Goal: Download file/media

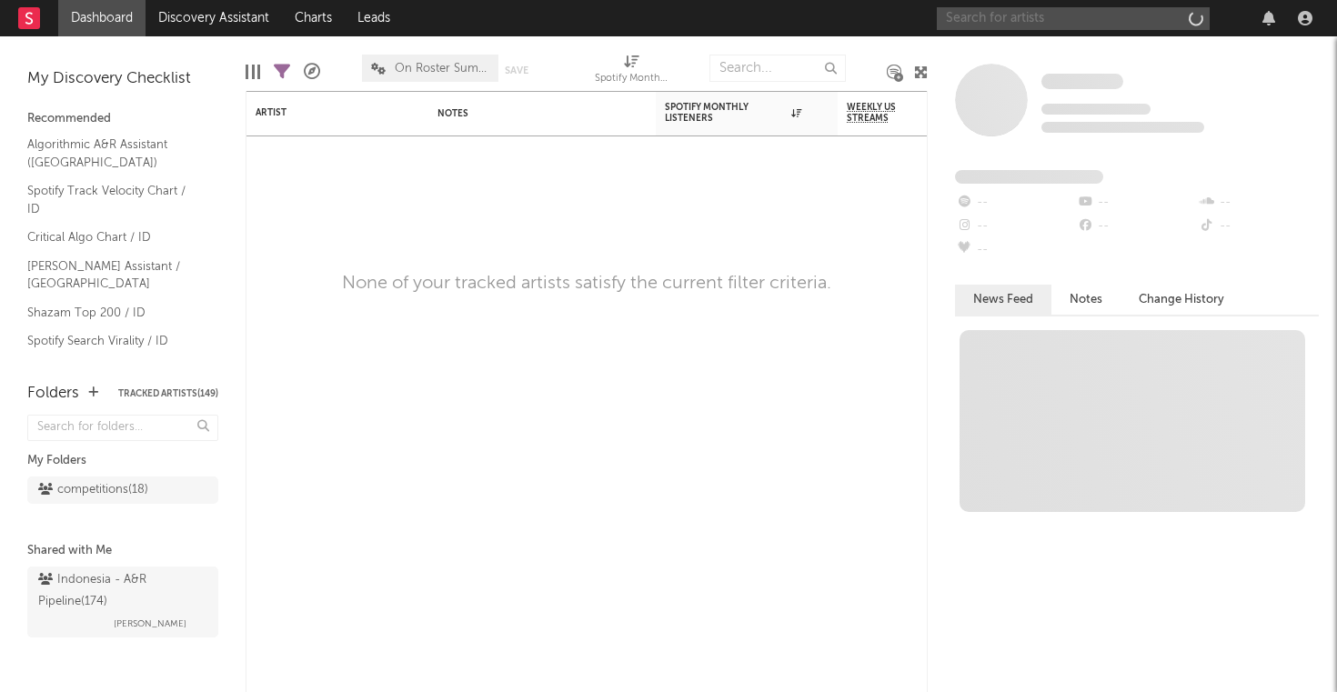
click at [1038, 18] on input "text" at bounding box center [1073, 18] width 273 height 23
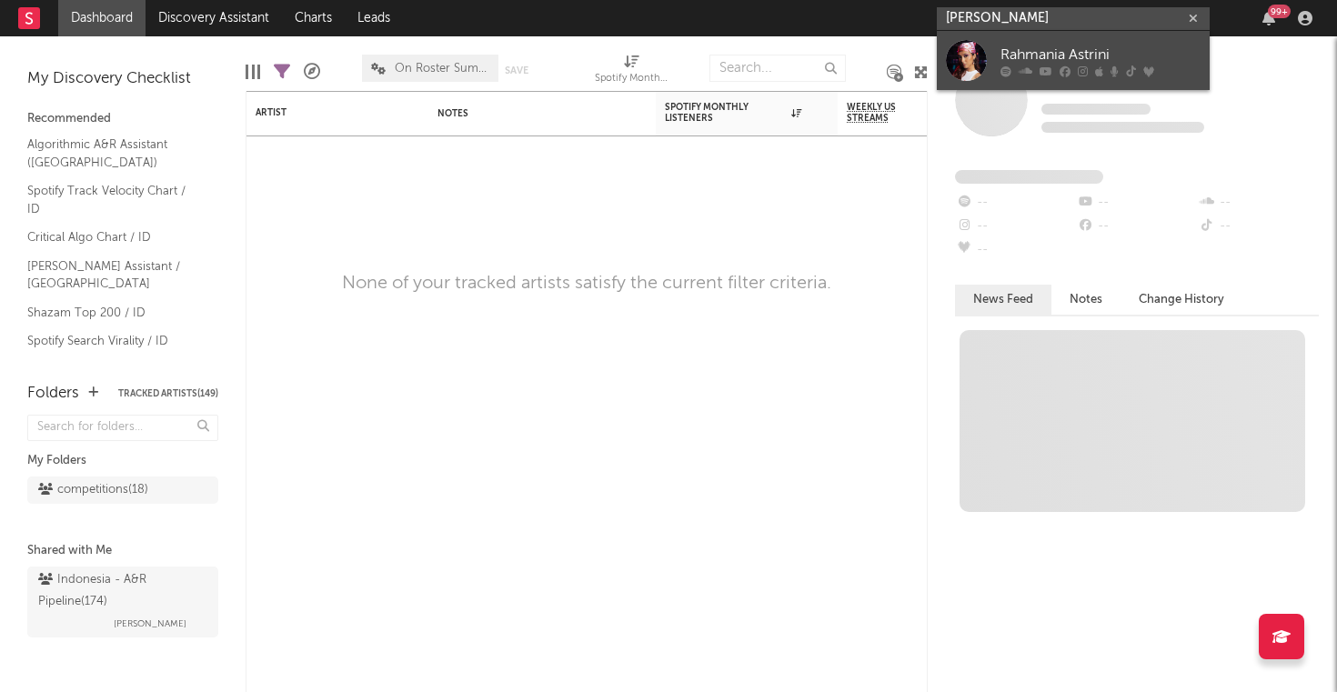
type input "[PERSON_NAME]"
click at [1098, 51] on div "Rahmania Astrini" at bounding box center [1101, 55] width 200 height 22
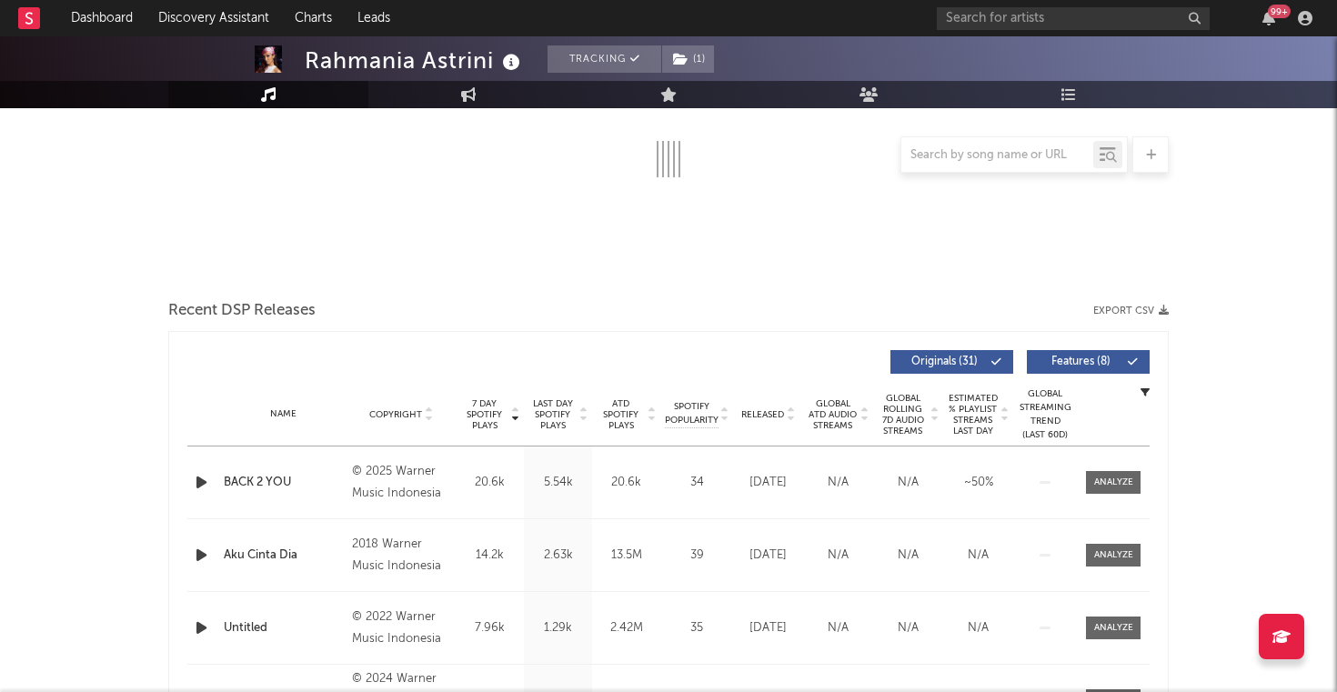
scroll to position [462, 0]
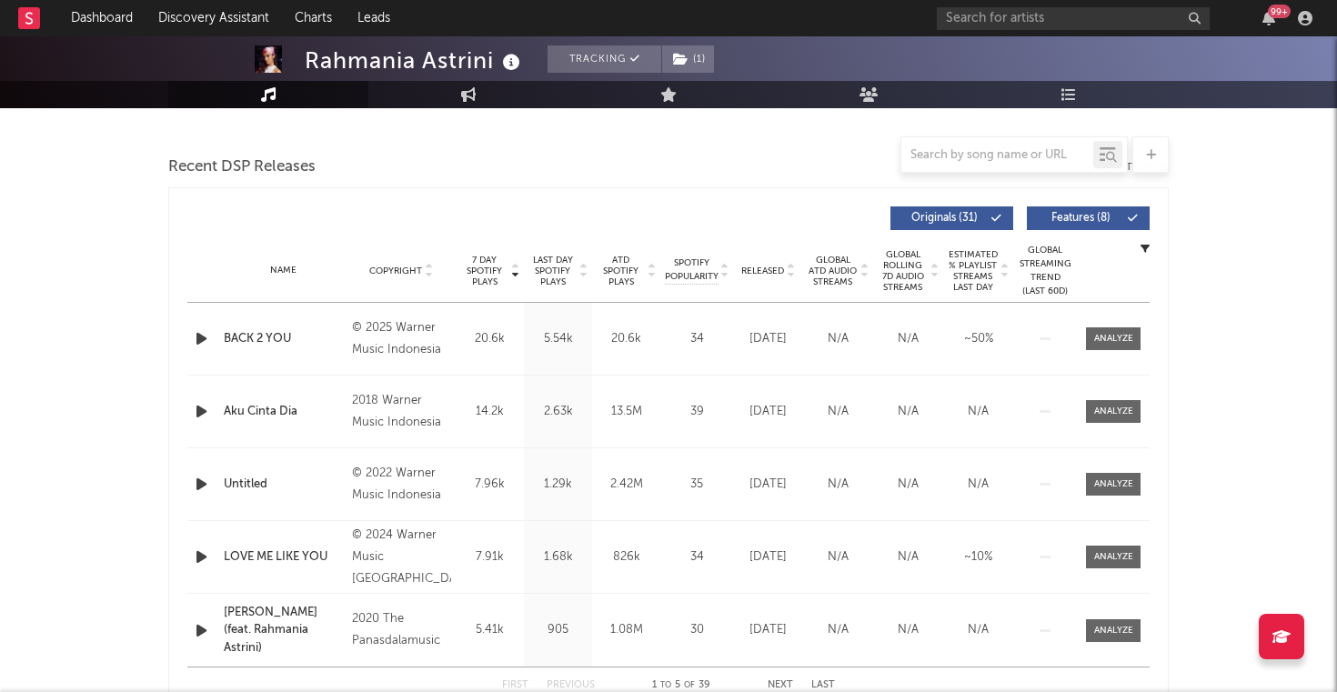
select select "6m"
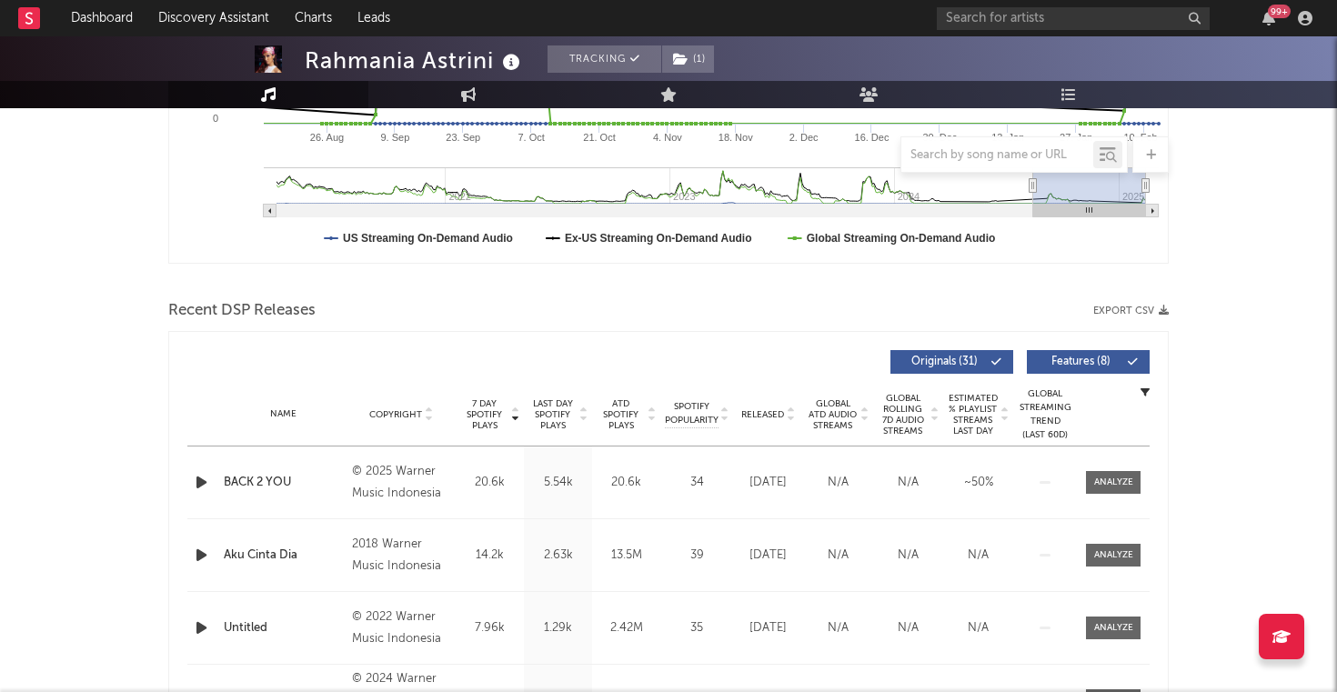
click at [1155, 300] on div "Recent DSP Releases Export CSV" at bounding box center [668, 311] width 1001 height 31
click at [1151, 305] on div "Recent DSP Releases Export CSV" at bounding box center [668, 311] width 1001 height 31
click at [1155, 314] on button "Export CSV" at bounding box center [1132, 311] width 76 height 11
